Goal: Information Seeking & Learning: Understand process/instructions

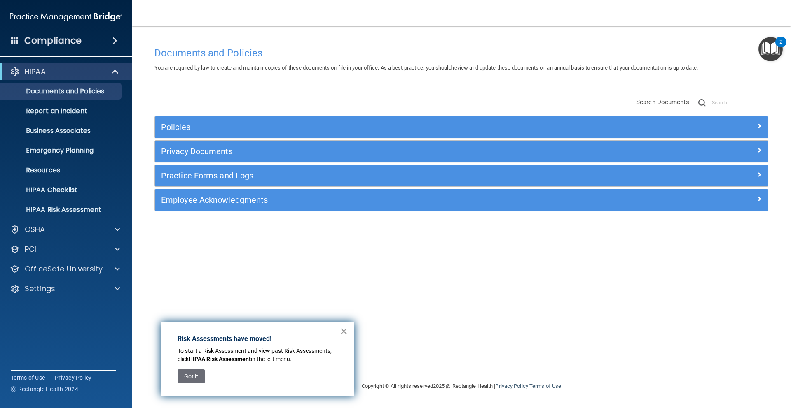
click at [343, 335] on button "×" at bounding box center [344, 331] width 8 height 13
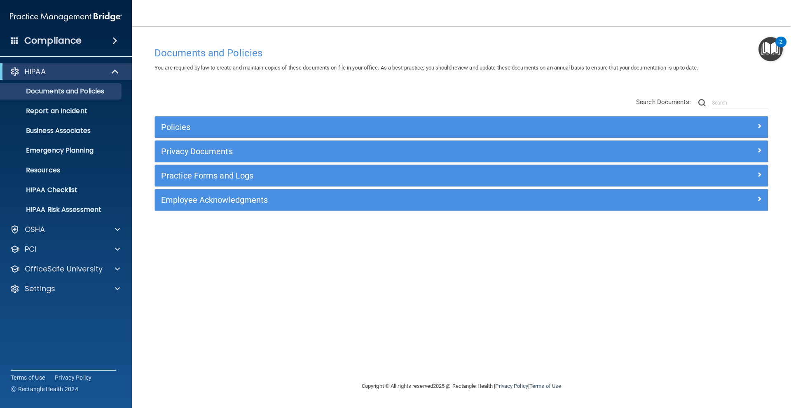
click at [200, 256] on div "Documents and Policies You are required by law to create and maintain copies of…" at bounding box center [461, 212] width 626 height 339
click at [95, 231] on div "OSHA" at bounding box center [55, 230] width 102 height 10
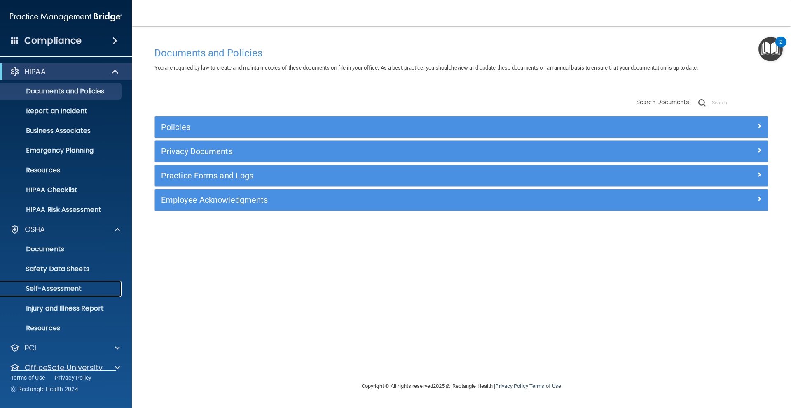
click at [67, 292] on p "Self-Assessment" at bounding box center [61, 289] width 112 height 8
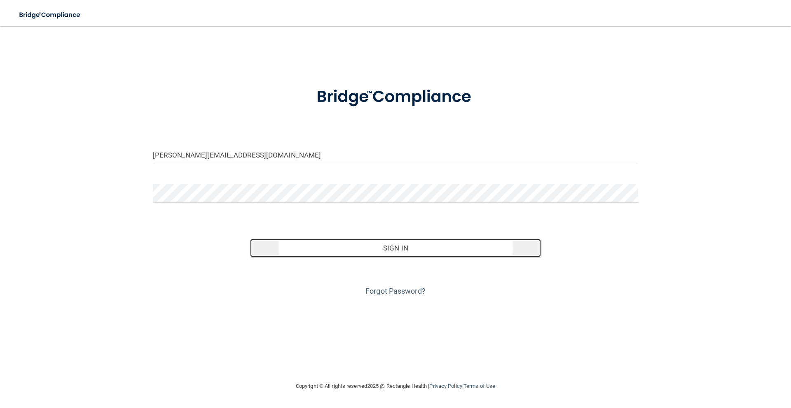
click at [325, 247] on button "Sign In" at bounding box center [395, 248] width 291 height 18
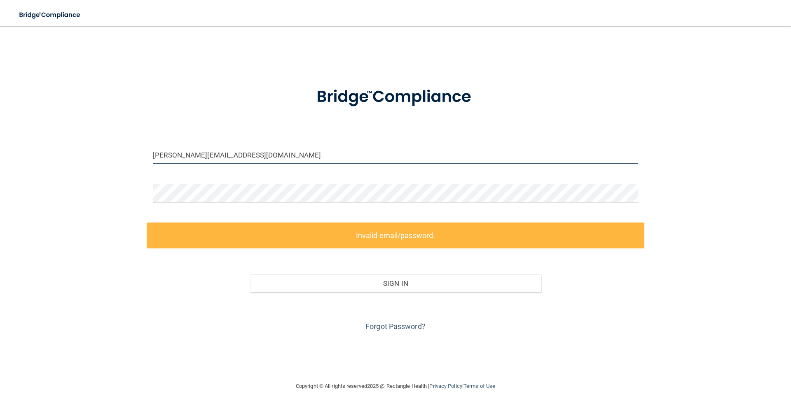
click at [309, 159] on input "manuela+pa2@devot.team" at bounding box center [395, 155] width 485 height 19
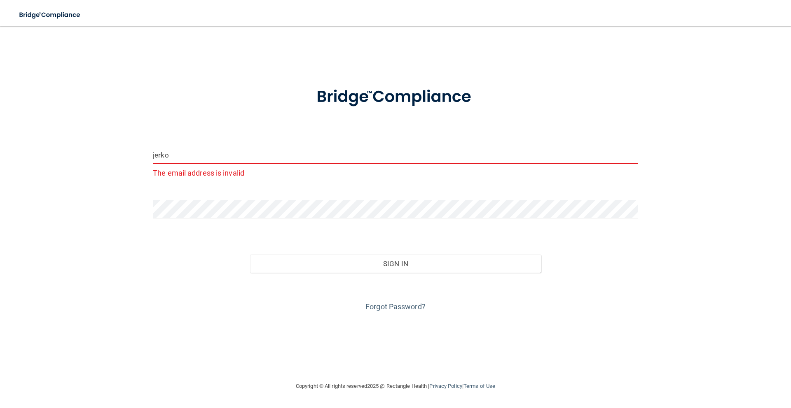
type input "jerko.culina@devot.team"
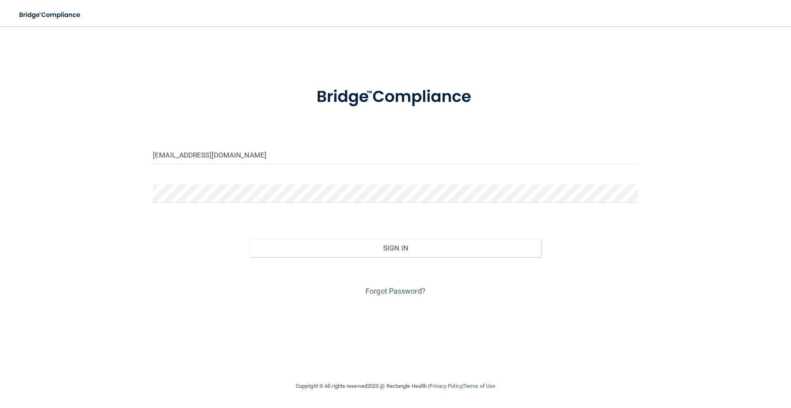
click at [731, 105] on div "jerko.culina@devot.team Invalid email/password. You don't have permission to ac…" at bounding box center [395, 204] width 758 height 339
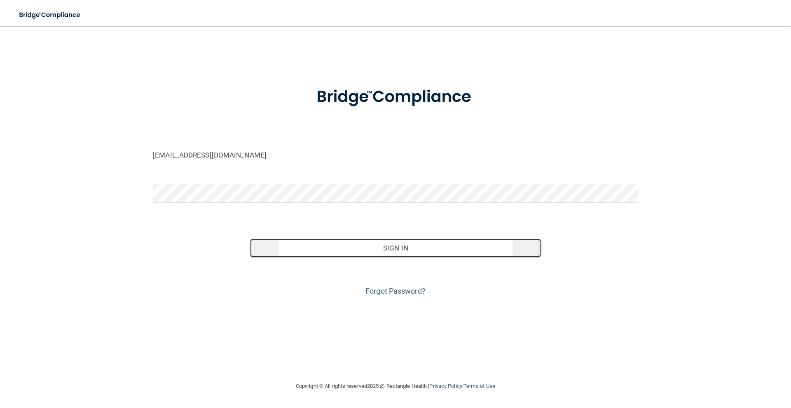
click at [381, 251] on button "Sign In" at bounding box center [395, 248] width 291 height 18
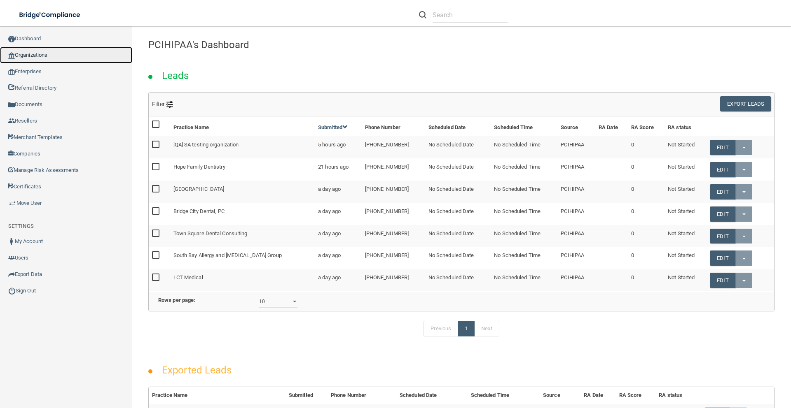
click at [45, 56] on link "Organizations" at bounding box center [66, 55] width 132 height 16
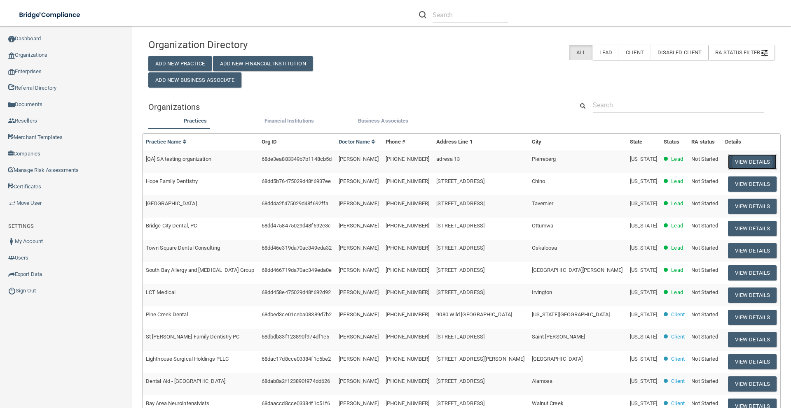
click at [746, 163] on button "View Details" at bounding box center [752, 161] width 49 height 15
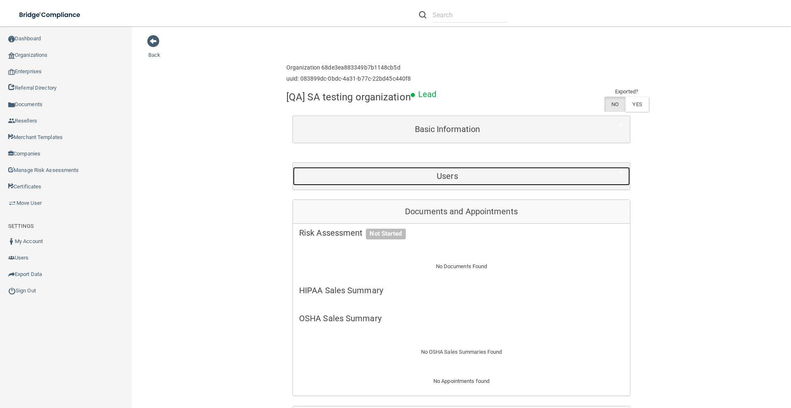
click at [436, 177] on h5 "Users" at bounding box center [447, 176] width 296 height 9
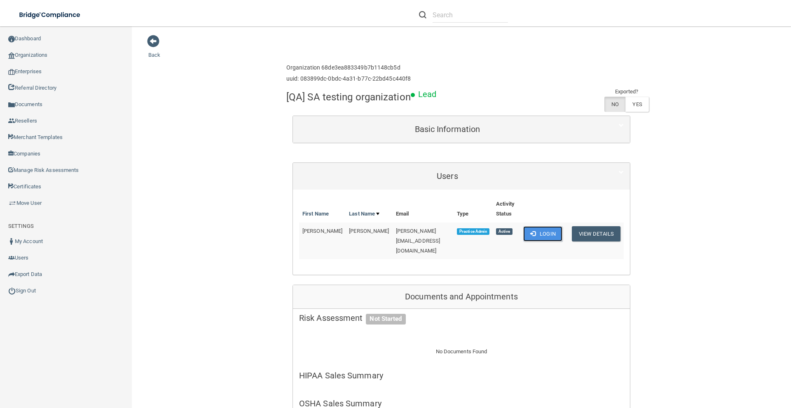
click at [542, 238] on button "Login" at bounding box center [542, 233] width 39 height 15
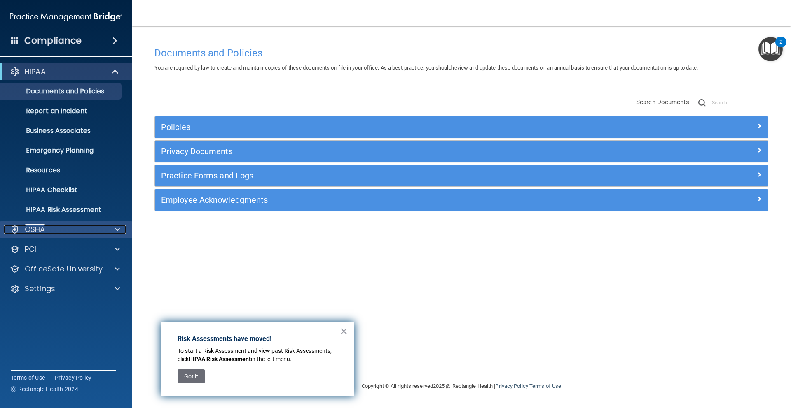
click at [69, 225] on div "OSHA" at bounding box center [55, 230] width 102 height 10
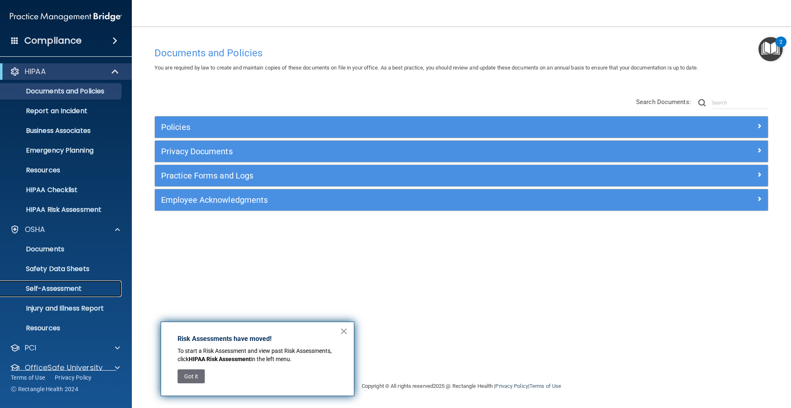
click at [68, 289] on p "Self-Assessment" at bounding box center [61, 289] width 112 height 8
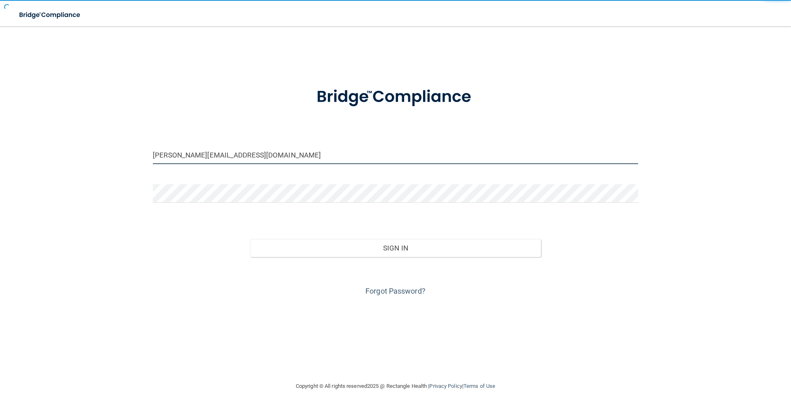
click at [397, 156] on input "manuela+pa2@devot.team" at bounding box center [395, 155] width 485 height 19
click at [397, 155] on input "[PERSON_NAME][EMAIL_ADDRESS][DOMAIN_NAME]" at bounding box center [395, 155] width 485 height 19
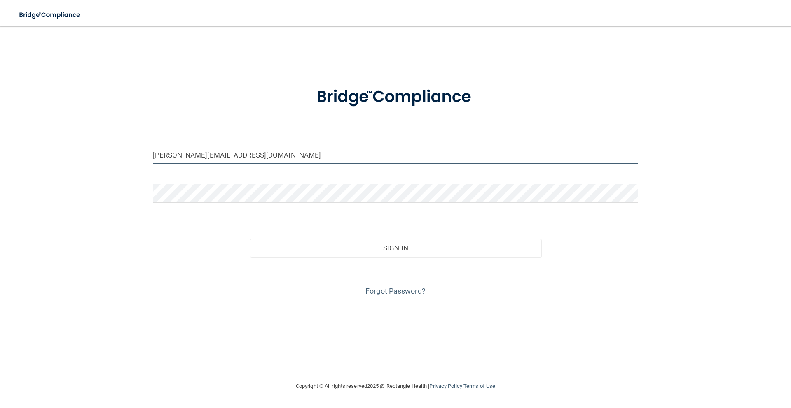
click at [397, 155] on input "[PERSON_NAME][EMAIL_ADDRESS][DOMAIN_NAME]" at bounding box center [395, 155] width 485 height 19
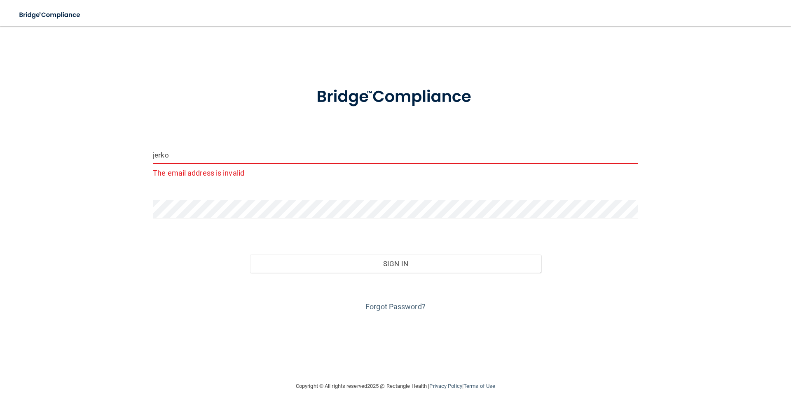
type input "[EMAIL_ADDRESS][DOMAIN_NAME]"
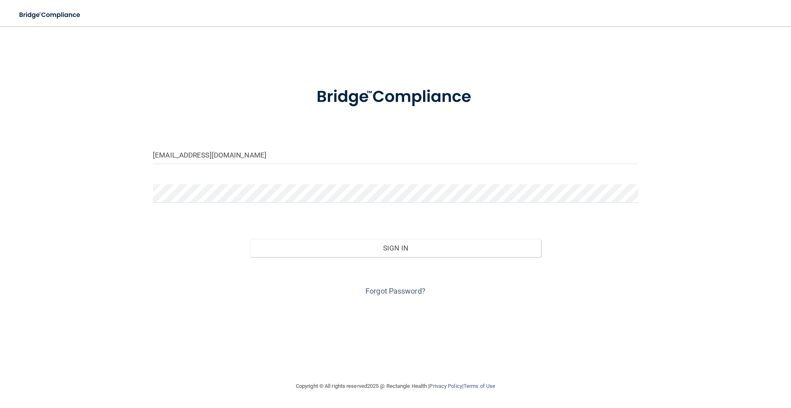
drag, startPoint x: 679, startPoint y: 110, endPoint x: 706, endPoint y: 4, distance: 109.5
click at [679, 110] on div "[EMAIL_ADDRESS][DOMAIN_NAME] Invalid email/password. You don't have permission …" at bounding box center [395, 204] width 758 height 339
click at [182, 287] on div "Forgot Password?" at bounding box center [395, 277] width 497 height 41
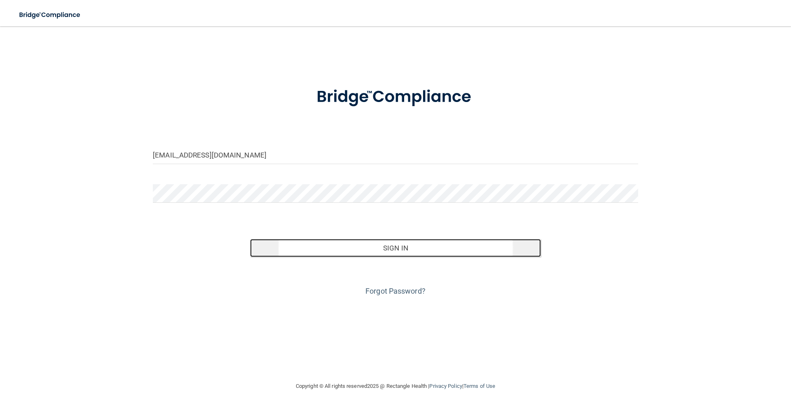
click at [358, 244] on button "Sign In" at bounding box center [395, 248] width 291 height 18
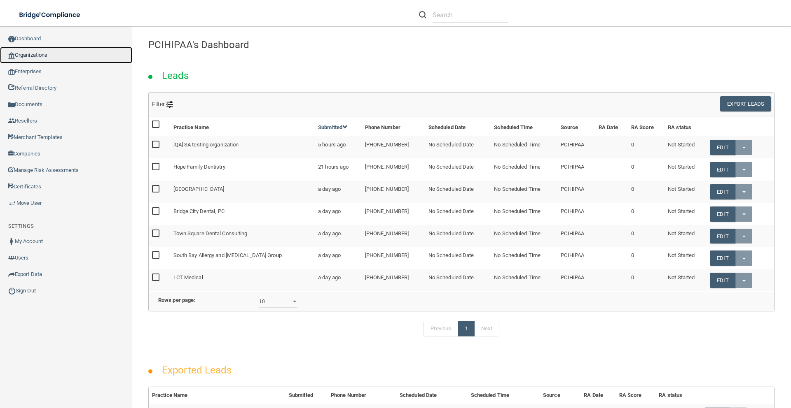
click at [34, 57] on link "Organizations" at bounding box center [66, 55] width 132 height 16
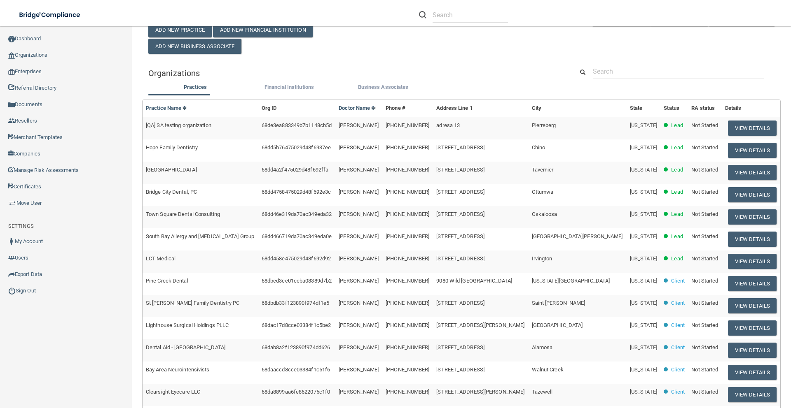
scroll to position [34, 0]
click at [728, 309] on button "View Details" at bounding box center [752, 305] width 49 height 15
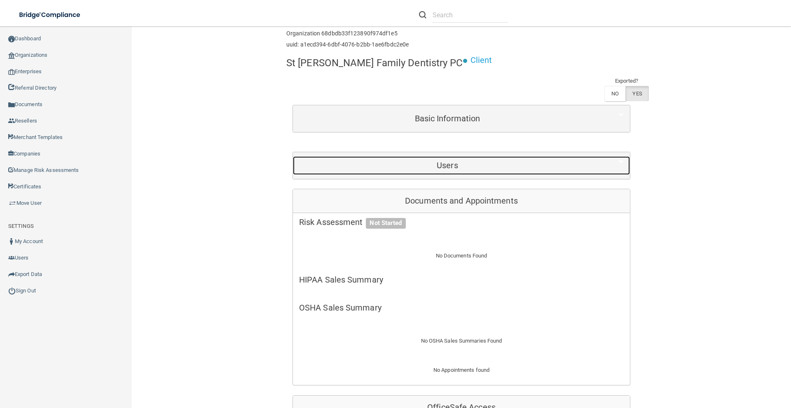
click at [412, 161] on h5 "Users" at bounding box center [447, 165] width 296 height 9
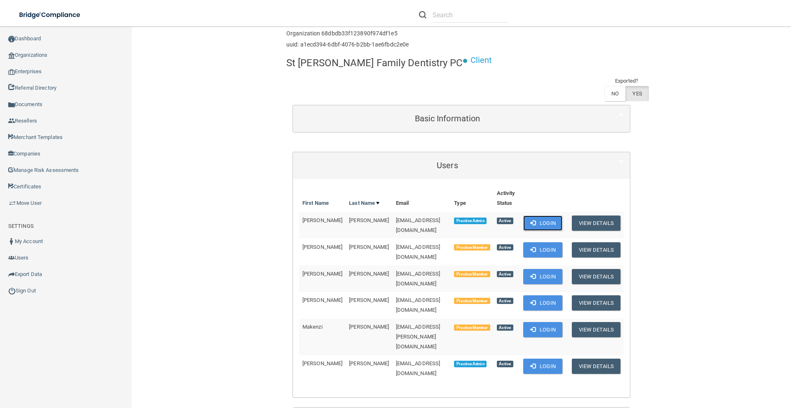
click at [537, 216] on button "Login" at bounding box center [542, 223] width 39 height 15
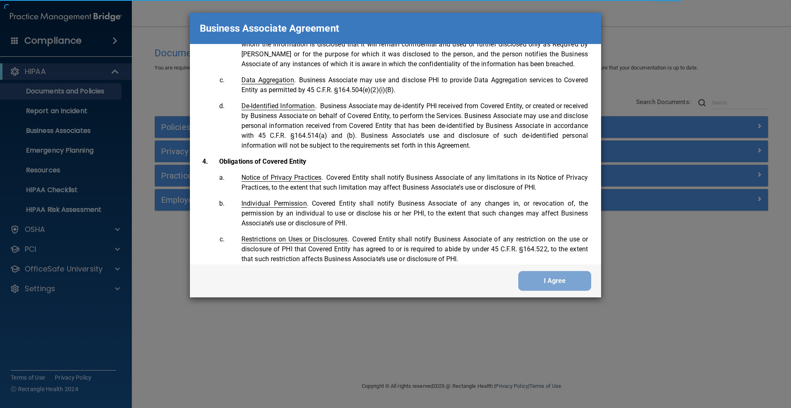
scroll to position [1679, 0]
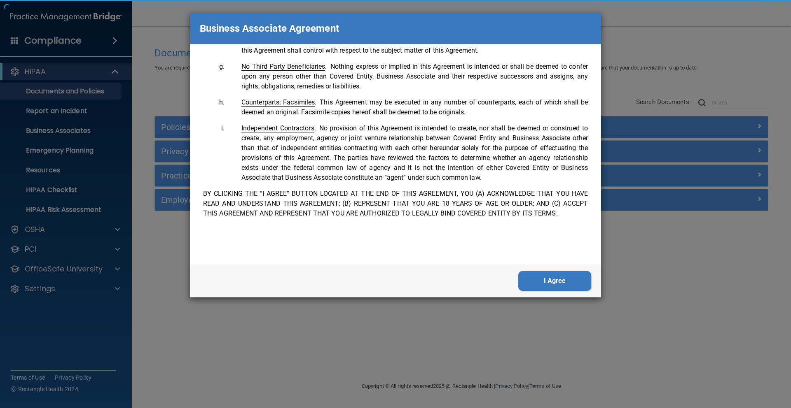
click at [548, 276] on button "I Agree" at bounding box center [554, 281] width 73 height 20
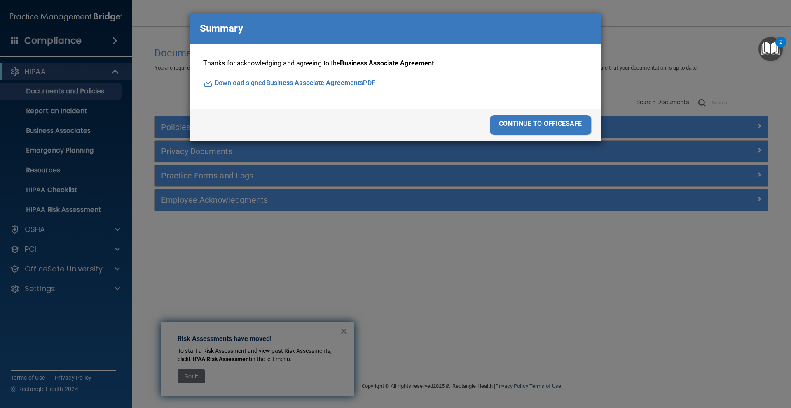
click at [525, 126] on div "continue to officesafe" at bounding box center [540, 125] width 101 height 20
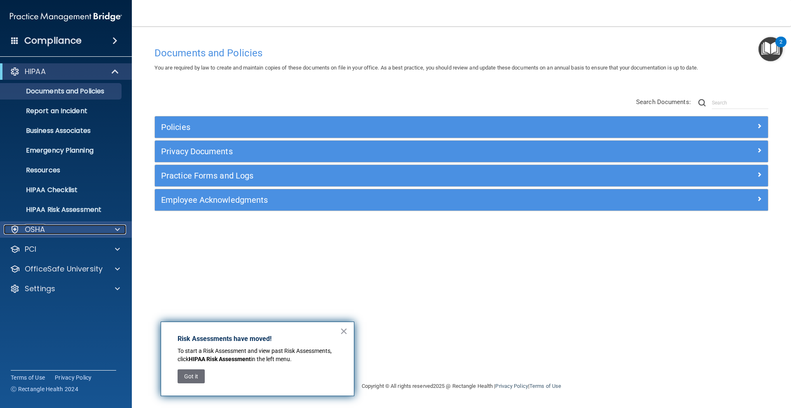
click at [50, 231] on div "OSHA" at bounding box center [55, 230] width 102 height 10
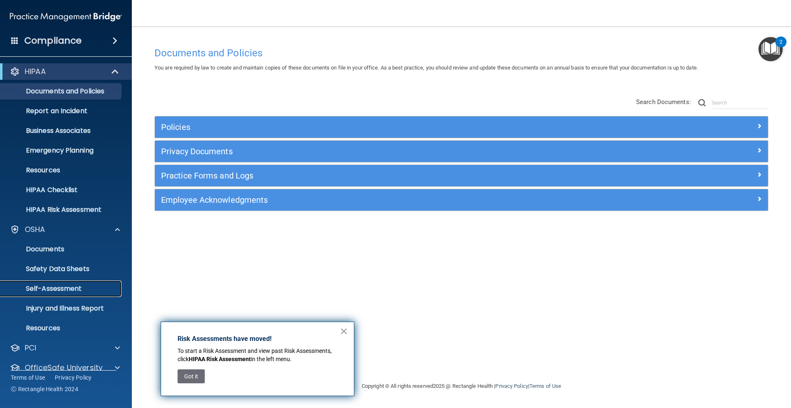
click at [48, 288] on p "Self-Assessment" at bounding box center [61, 289] width 112 height 8
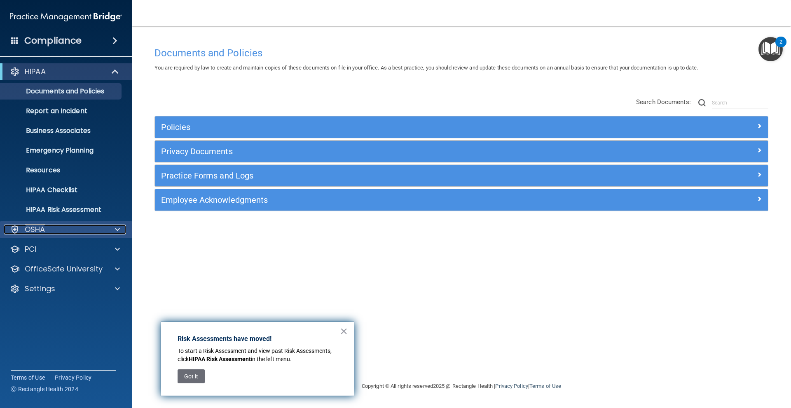
click at [50, 233] on div "OSHA" at bounding box center [55, 230] width 102 height 10
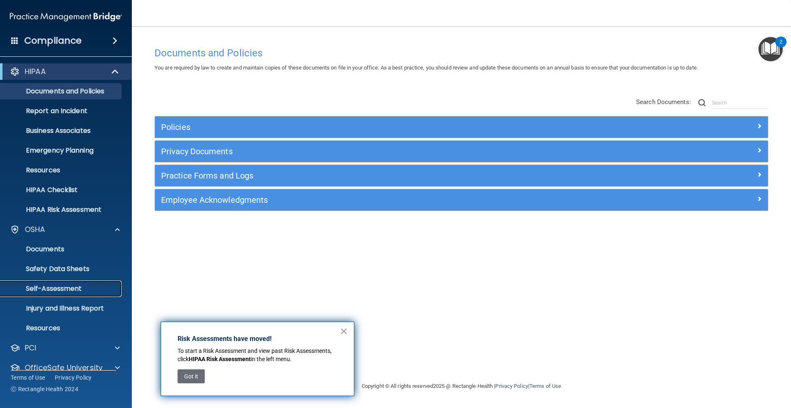
click at [58, 288] on p "Self-Assessment" at bounding box center [61, 289] width 112 height 8
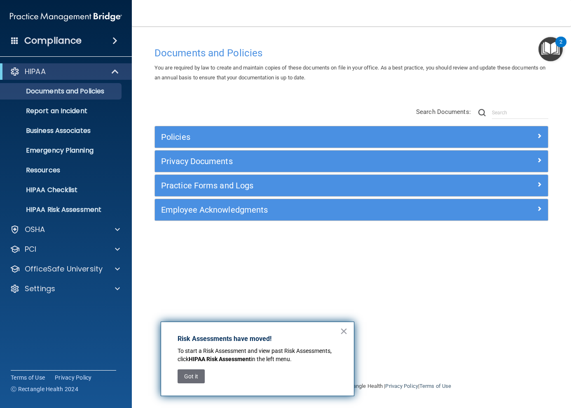
click at [340, 330] on button "×" at bounding box center [344, 331] width 8 height 13
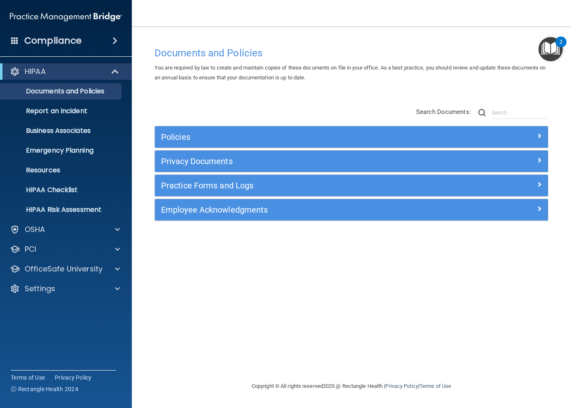
click at [227, 312] on div "Documents and Policies You are required by law to create and maintain copies of…" at bounding box center [351, 212] width 406 height 339
click at [55, 234] on div "OSHA" at bounding box center [55, 230] width 102 height 10
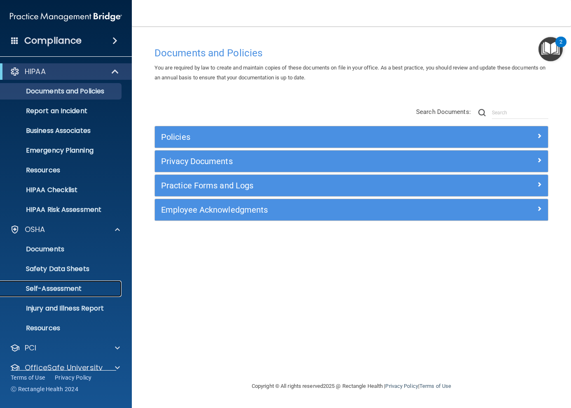
click at [51, 287] on p "Self-Assessment" at bounding box center [61, 289] width 112 height 8
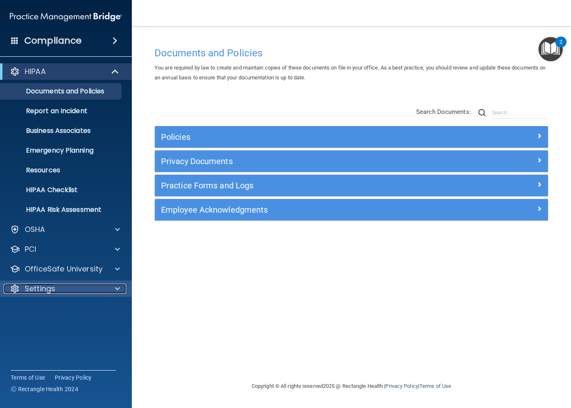
click at [97, 292] on div "Settings" at bounding box center [55, 289] width 102 height 10
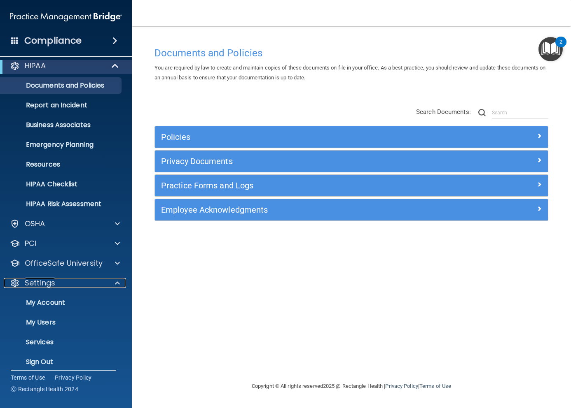
scroll to position [12, 0]
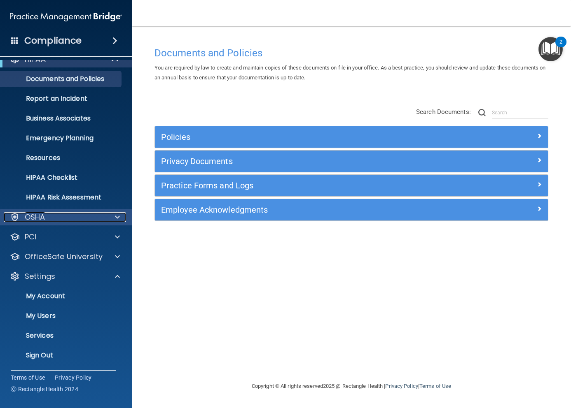
click at [44, 219] on p "OSHA" at bounding box center [35, 217] width 21 height 10
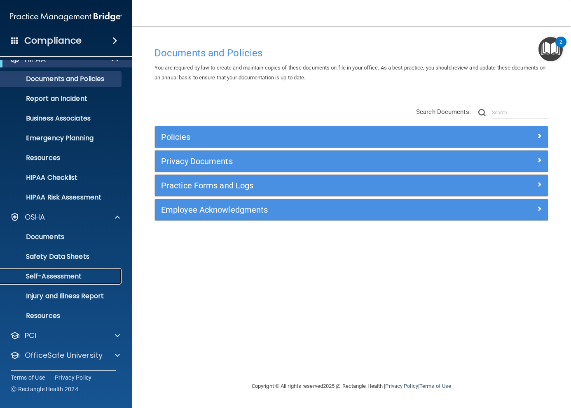
click at [54, 278] on p "Self-Assessment" at bounding box center [61, 277] width 112 height 8
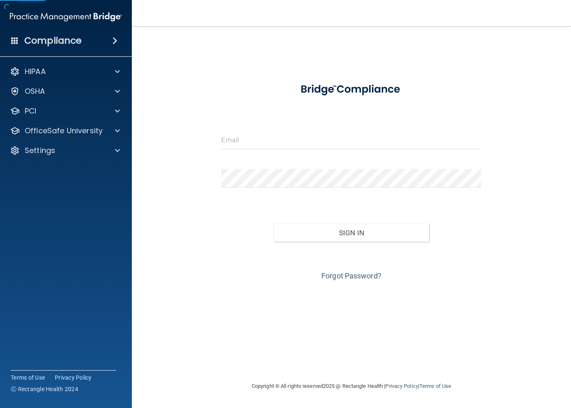
type input "[PERSON_NAME][EMAIL_ADDRESS][DOMAIN_NAME]"
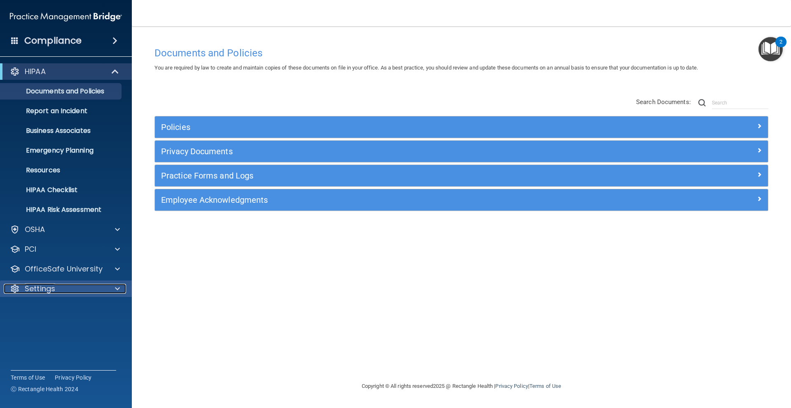
click at [52, 286] on p "Settings" at bounding box center [40, 289] width 30 height 10
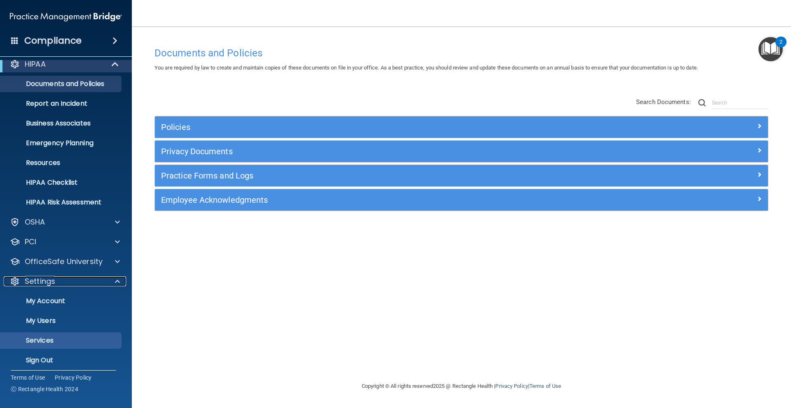
scroll to position [12, 0]
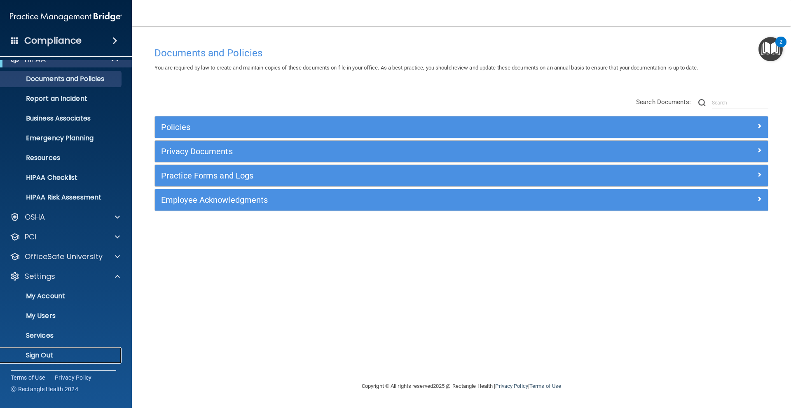
click at [43, 352] on p "Sign Out" at bounding box center [61, 356] width 112 height 8
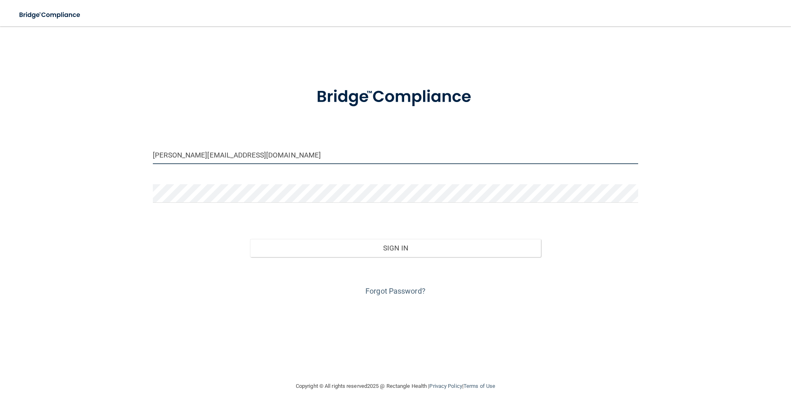
click at [205, 153] on input "[PERSON_NAME][EMAIL_ADDRESS][DOMAIN_NAME]" at bounding box center [395, 155] width 485 height 19
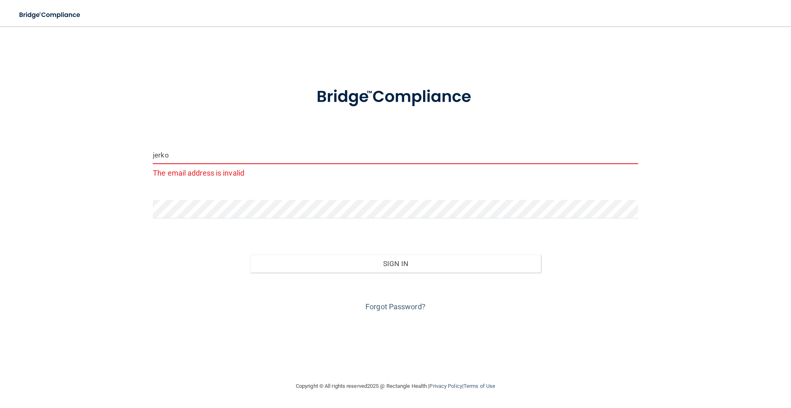
type input "[EMAIL_ADDRESS][DOMAIN_NAME]"
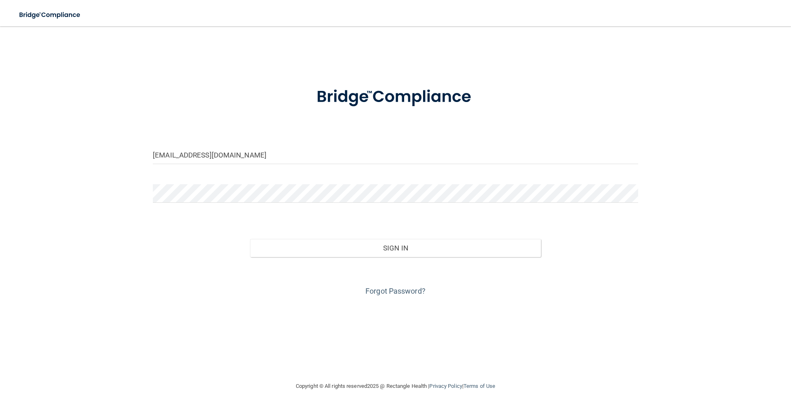
click at [222, 227] on div "Sign In" at bounding box center [395, 240] width 497 height 35
click at [438, 69] on div "[EMAIL_ADDRESS][DOMAIN_NAME] Invalid email/password. You don't have permission …" at bounding box center [395, 204] width 758 height 339
click at [166, 159] on input "[EMAIL_ADDRESS][DOMAIN_NAME]" at bounding box center [395, 155] width 485 height 19
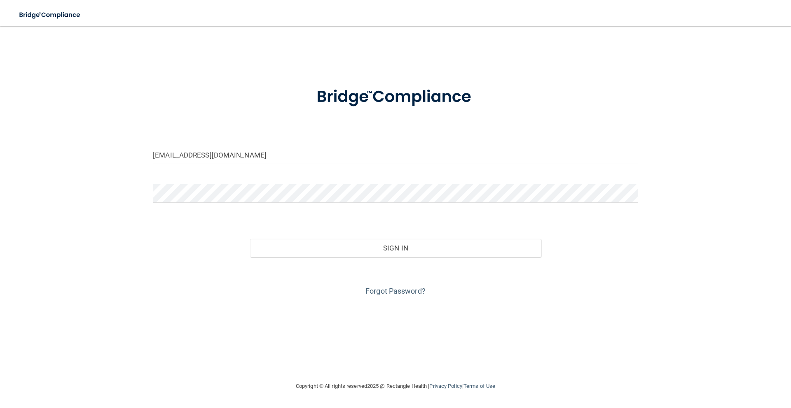
click at [570, 54] on div "[EMAIL_ADDRESS][DOMAIN_NAME] Invalid email/password. You don't have permission …" at bounding box center [395, 204] width 758 height 339
